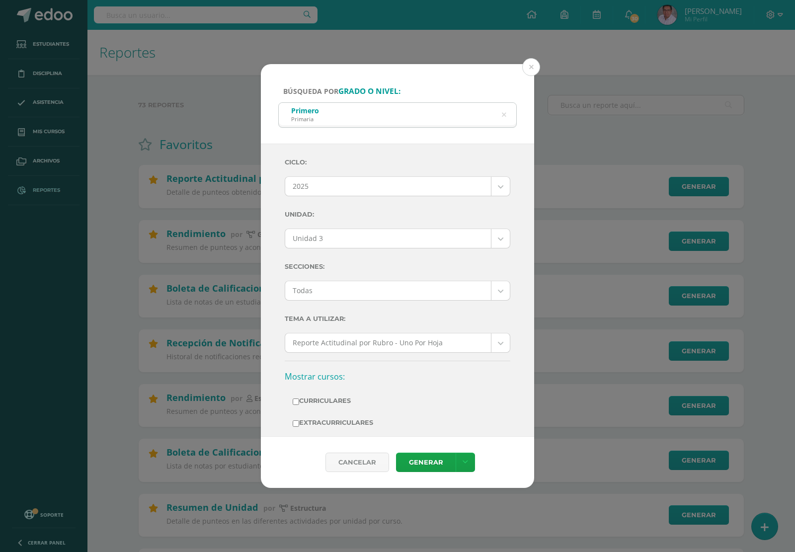
select select "Unidad 3"
click at [533, 70] on button at bounding box center [531, 67] width 18 height 18
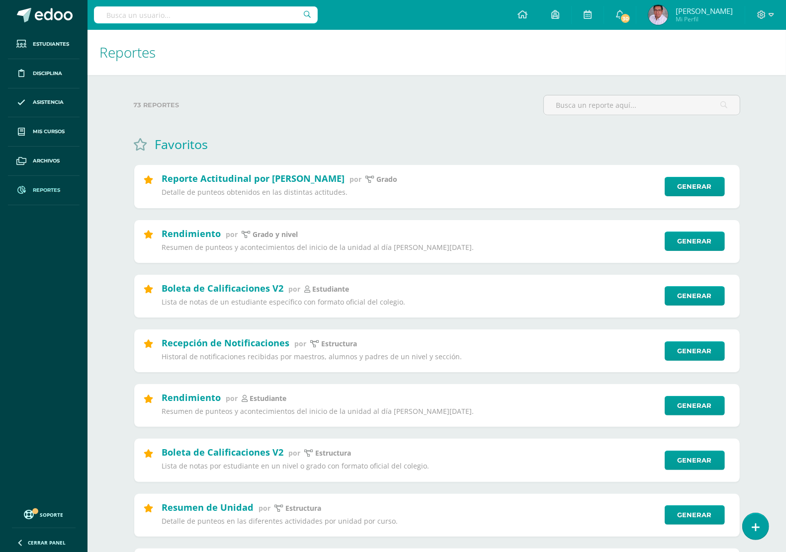
click at [167, 20] on input "text" at bounding box center [206, 14] width 224 height 17
click at [225, 19] on input "text" at bounding box center [206, 14] width 224 height 17
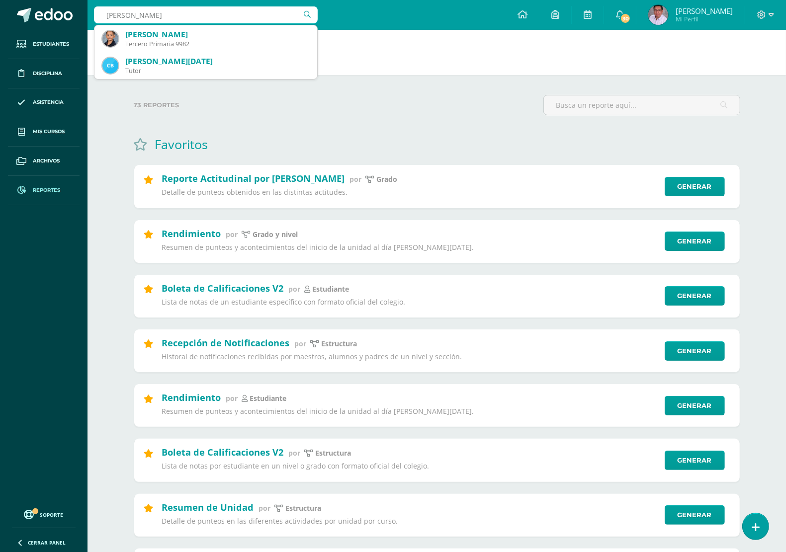
type input "luca mendi"
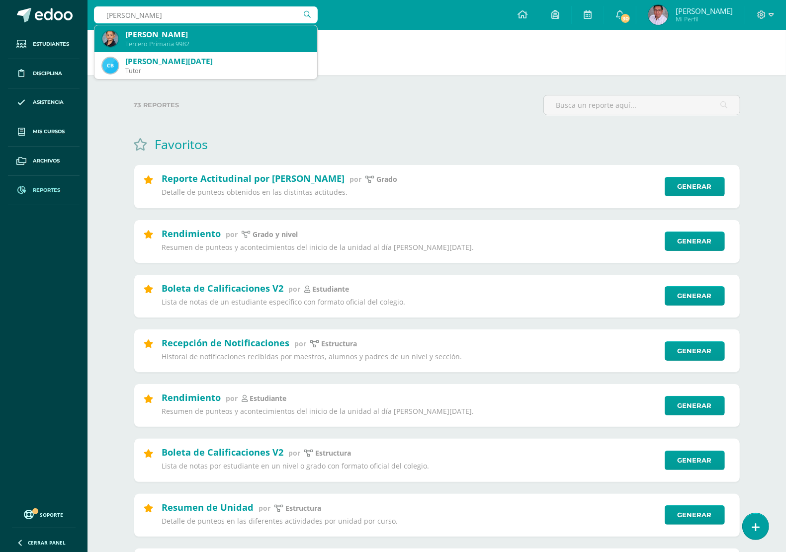
click at [222, 36] on div "Luca Mendizabal Castellanos" at bounding box center [217, 34] width 184 height 10
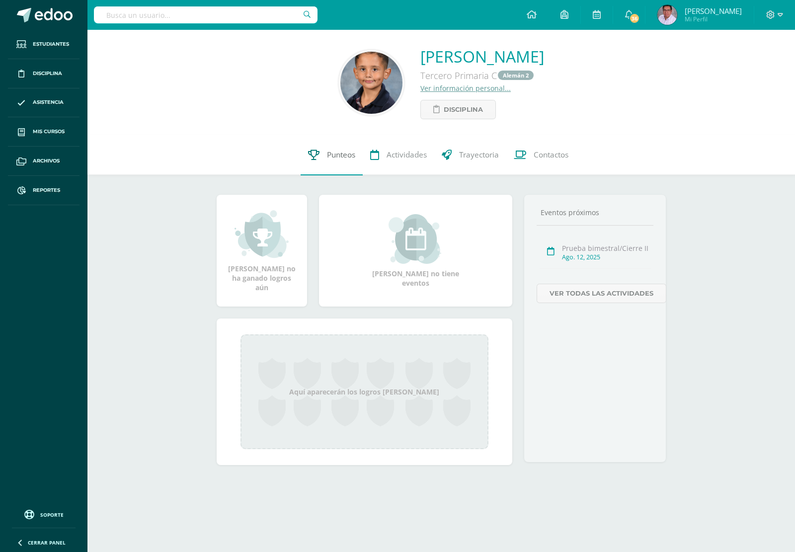
click at [336, 157] on span "Punteos" at bounding box center [341, 155] width 28 height 10
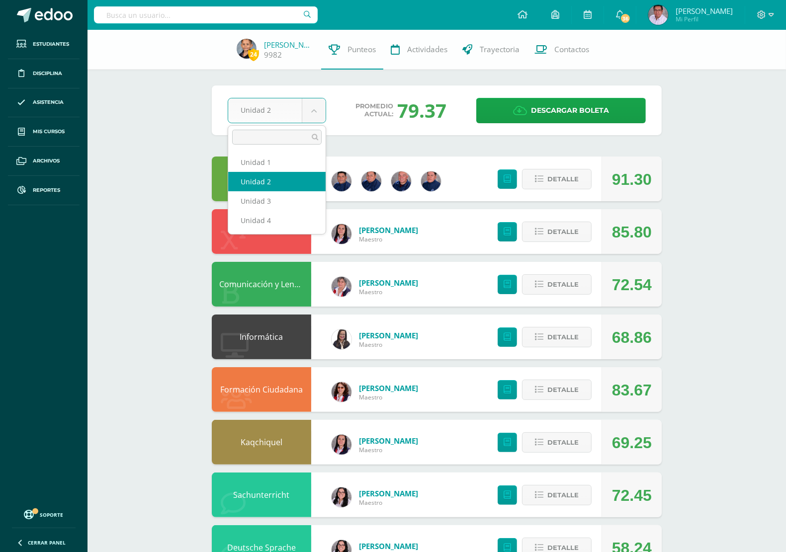
click at [317, 107] on body "Estudiantes Disciplina Asistencia Mis cursos Archivos Reportes Soporte Centro d…" at bounding box center [393, 400] width 786 height 801
select select "Unidad 3"
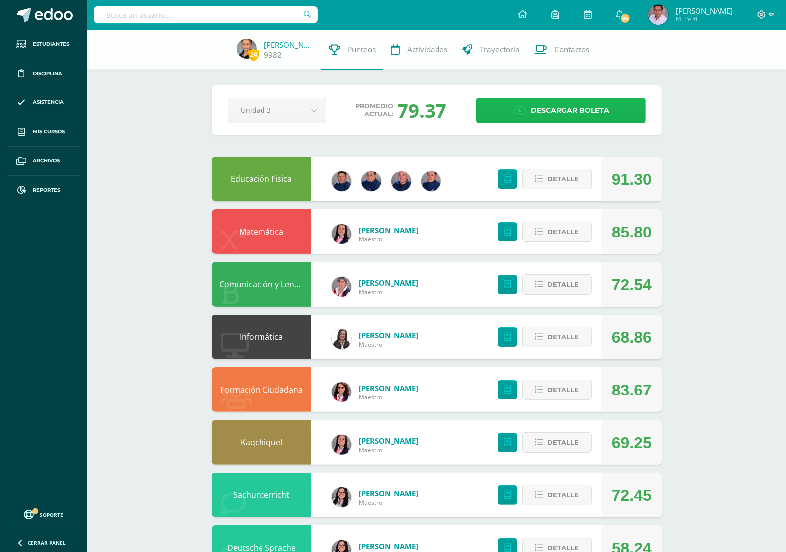
click at [600, 115] on span "Descargar boleta" at bounding box center [570, 110] width 78 height 24
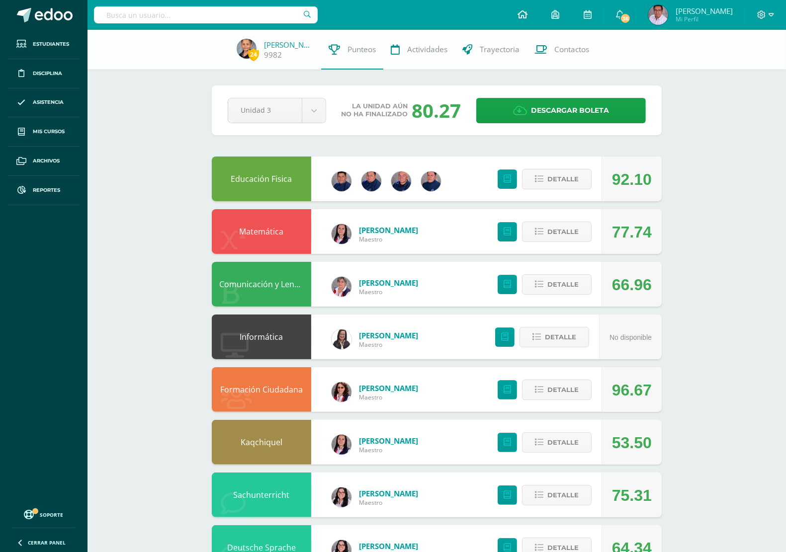
click at [527, 11] on icon at bounding box center [522, 14] width 10 height 9
